Goal: Task Accomplishment & Management: Manage account settings

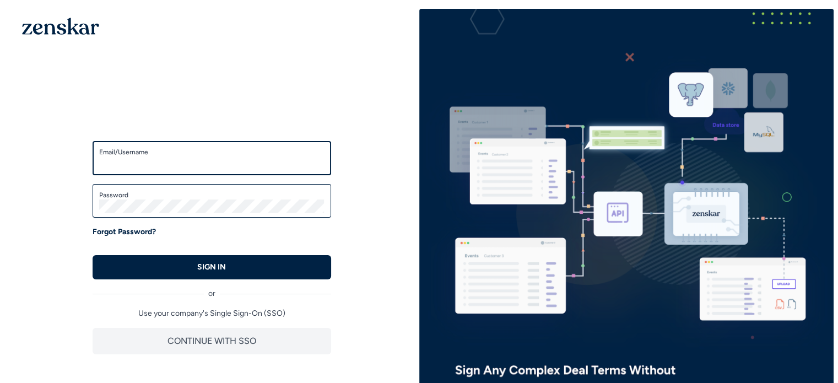
type input "**********"
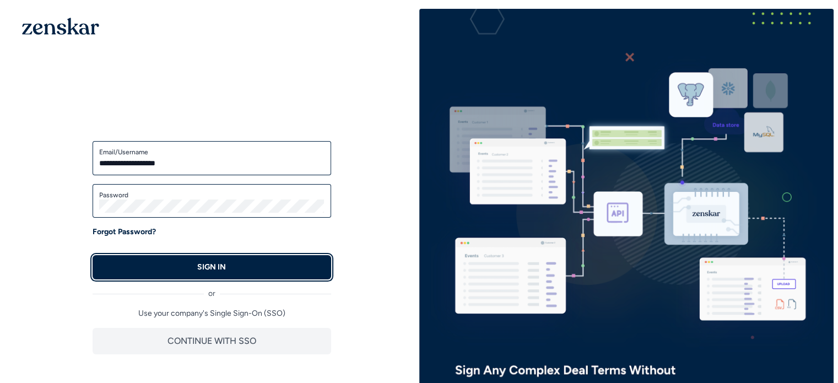
click at [234, 276] on button "SIGN IN" at bounding box center [212, 267] width 239 height 24
